Goal: Transaction & Acquisition: Purchase product/service

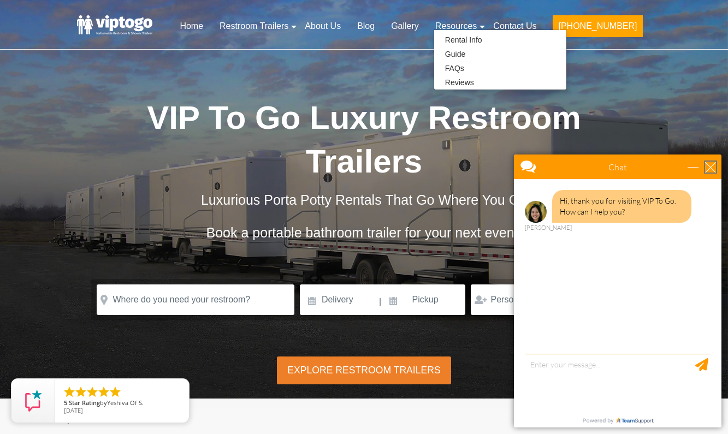
click at [712, 167] on div "close" at bounding box center [711, 167] width 11 height 11
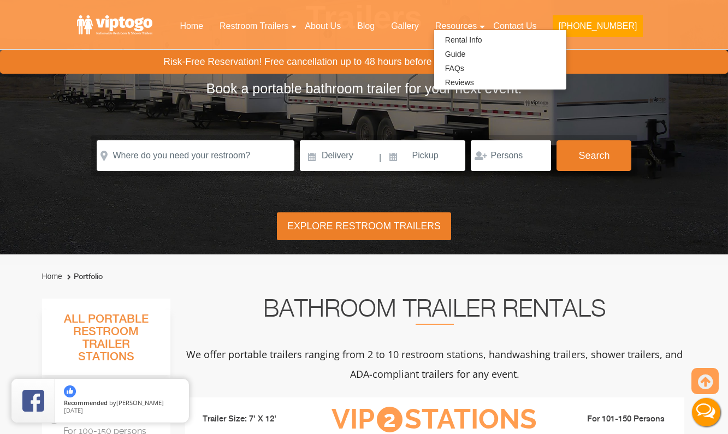
scroll to position [162, 0]
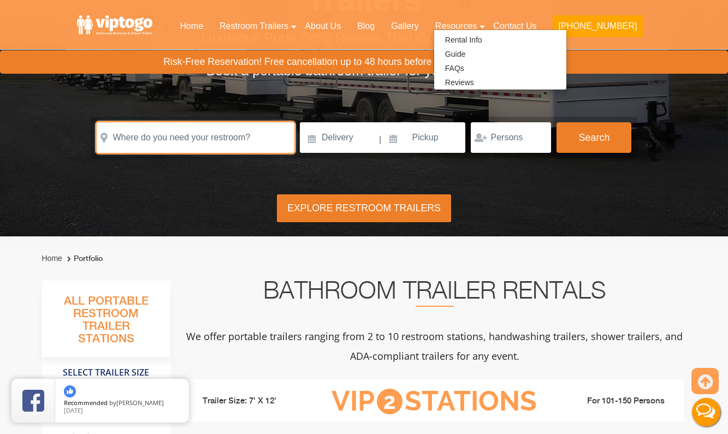
click at [195, 137] on input "text" at bounding box center [196, 137] width 198 height 31
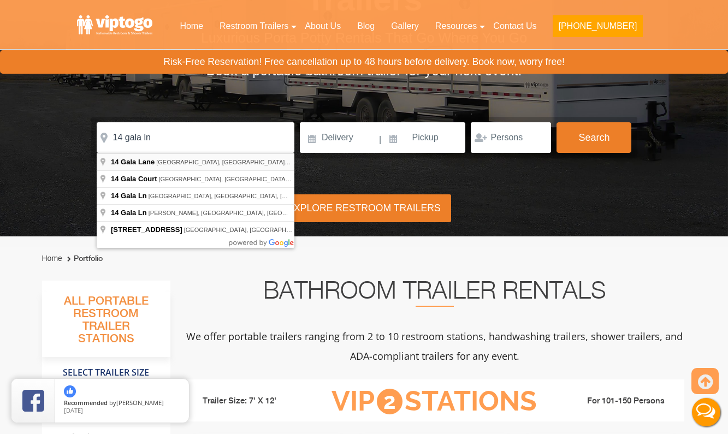
type input "[STREET_ADDRESS][PERSON_NAME]"
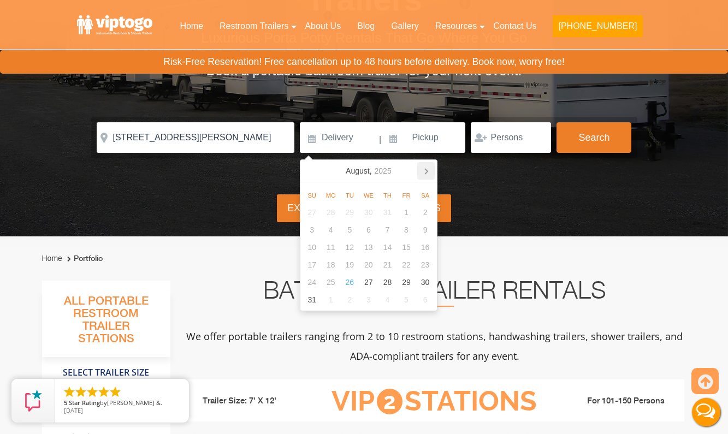
click at [425, 173] on icon at bounding box center [426, 170] width 17 height 17
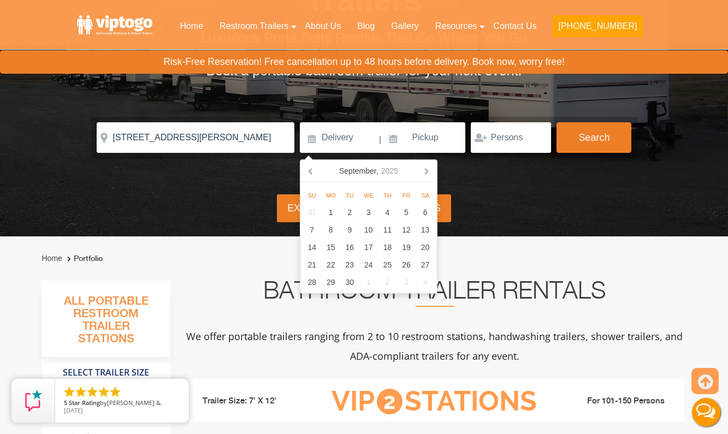
click at [425, 173] on icon at bounding box center [426, 170] width 17 height 17
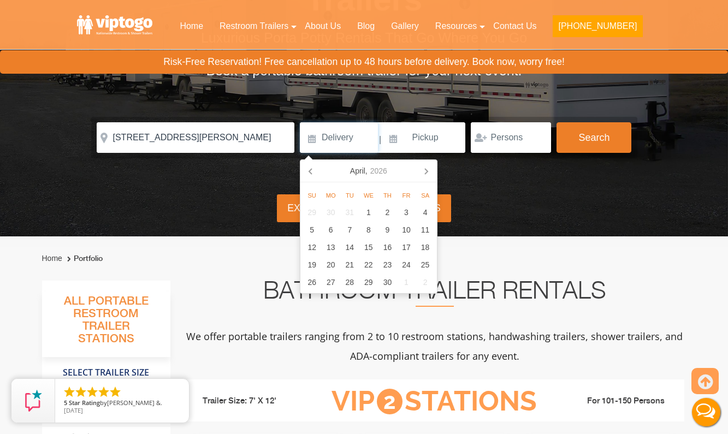
click at [425, 173] on icon at bounding box center [426, 170] width 17 height 17
click at [422, 230] on div "13" at bounding box center [425, 229] width 19 height 17
type input "06/13/2026"
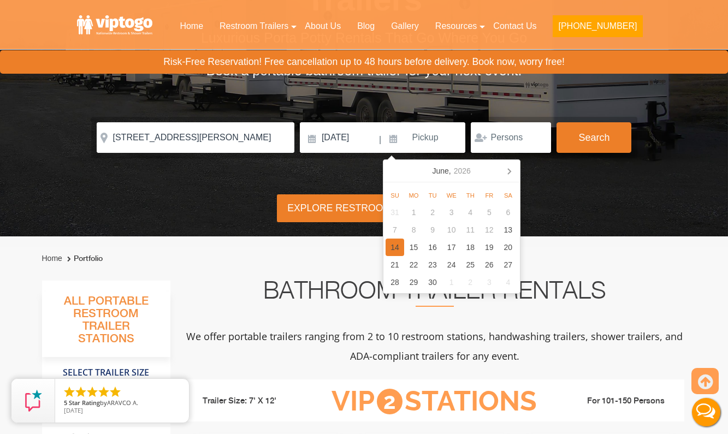
click at [397, 244] on div "14" at bounding box center [395, 247] width 19 height 17
type input "06/14/2026"
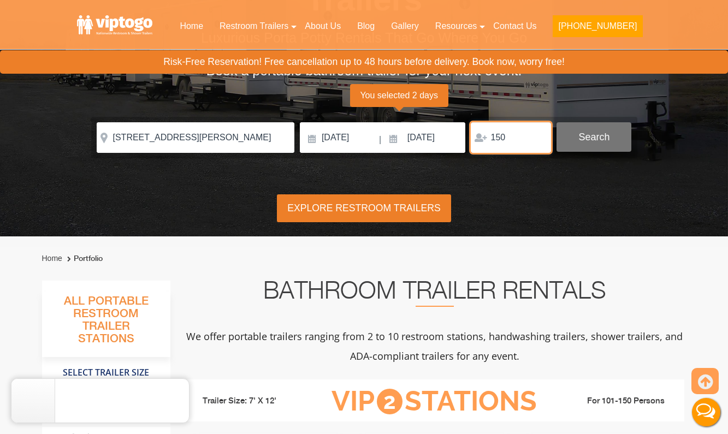
type input "150"
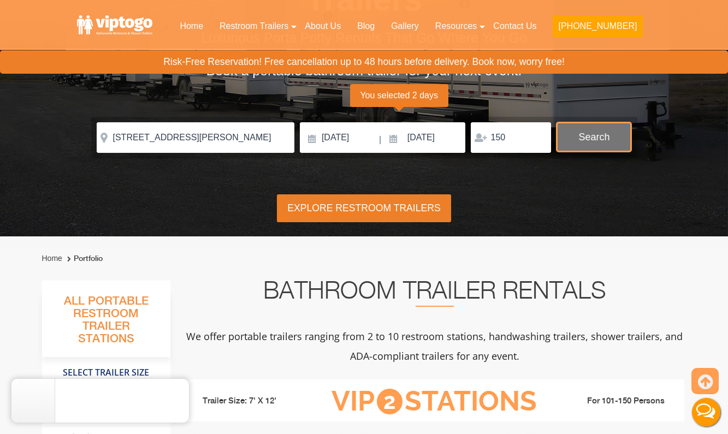
click at [607, 142] on button "Search" at bounding box center [594, 137] width 75 height 30
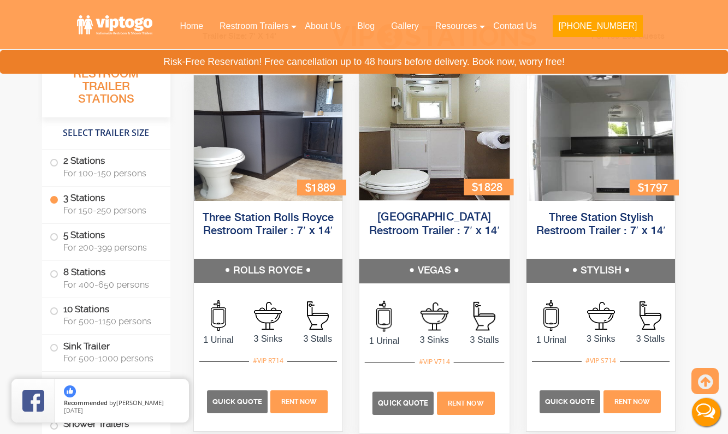
scroll to position [1231, 0]
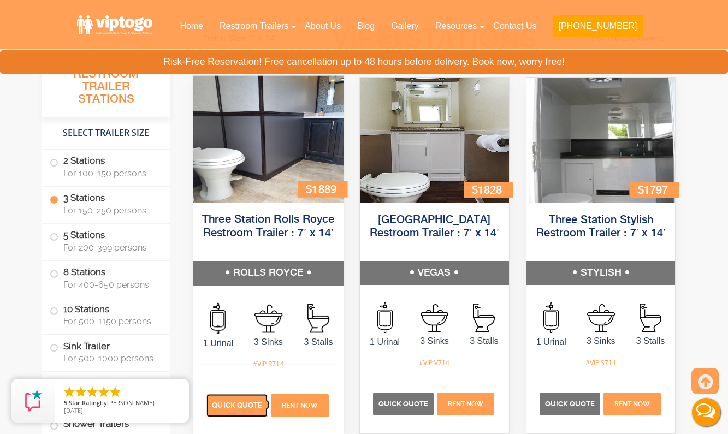
click at [240, 399] on p "Quick Quote" at bounding box center [237, 406] width 61 height 23
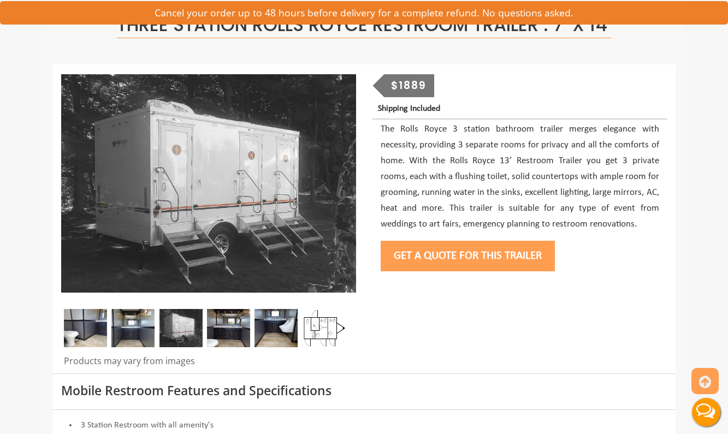
scroll to position [87, 0]
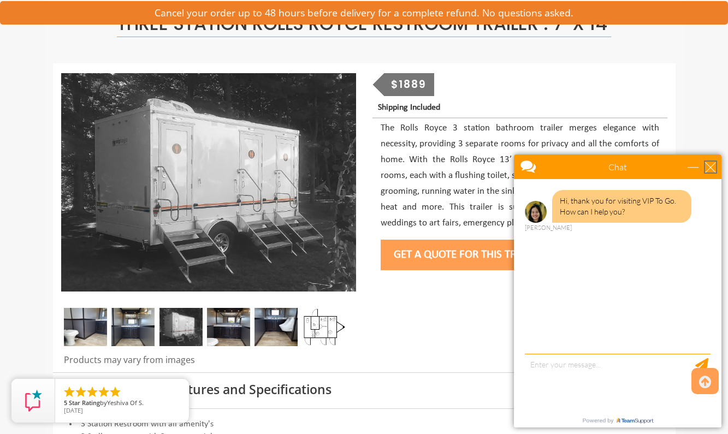
click at [712, 166] on div "close" at bounding box center [711, 167] width 11 height 11
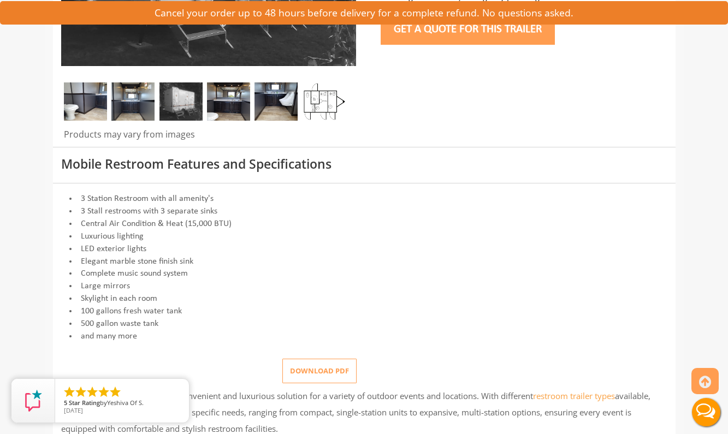
scroll to position [0, 0]
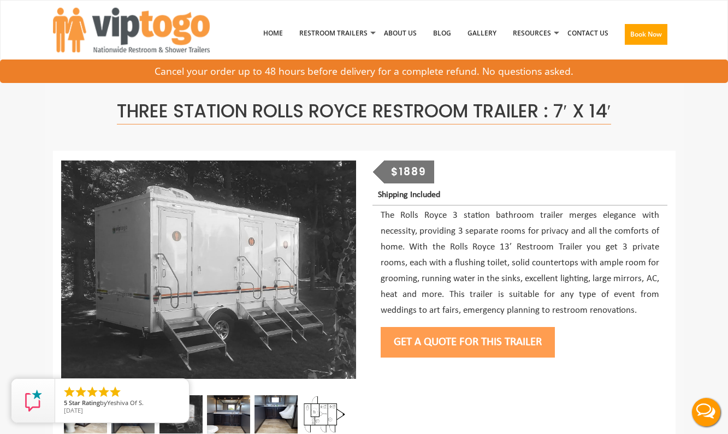
click at [455, 348] on button "Get a Quote for this Trailer" at bounding box center [468, 342] width 174 height 31
